Goal: Information Seeking & Learning: Stay updated

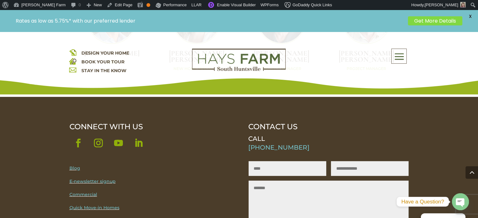
scroll to position [1852, 0]
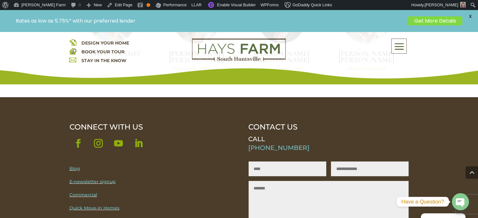
click at [72, 166] on link "Blog" at bounding box center [74, 169] width 11 height 6
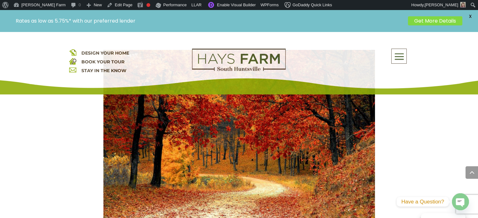
scroll to position [346, 0]
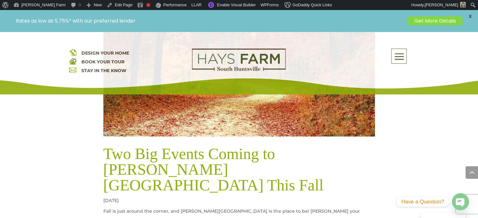
click at [186, 152] on link "Two Big Events Coming to [PERSON_NAME][GEOGRAPHIC_DATA] This Fall" at bounding box center [213, 169] width 220 height 49
